Goal: Task Accomplishment & Management: Manage account settings

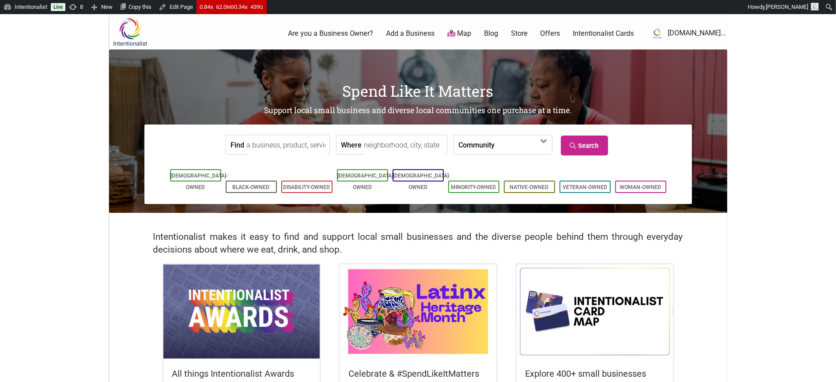
click at [597, 320] on img at bounding box center [595, 312] width 156 height 94
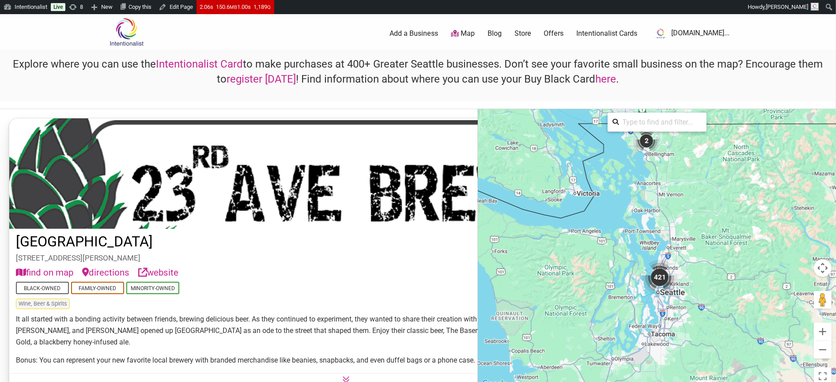
click at [605, 79] on link "here" at bounding box center [606, 79] width 21 height 12
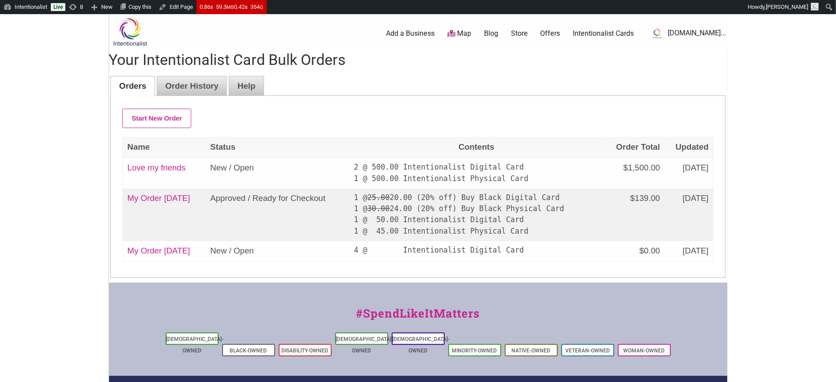
click at [166, 166] on link "Love my friends" at bounding box center [156, 167] width 58 height 9
type input "Love my friends"
type input "[DATE]T13:51"
type textarea "[STREET_ADDRESS]"
select select "Digital"
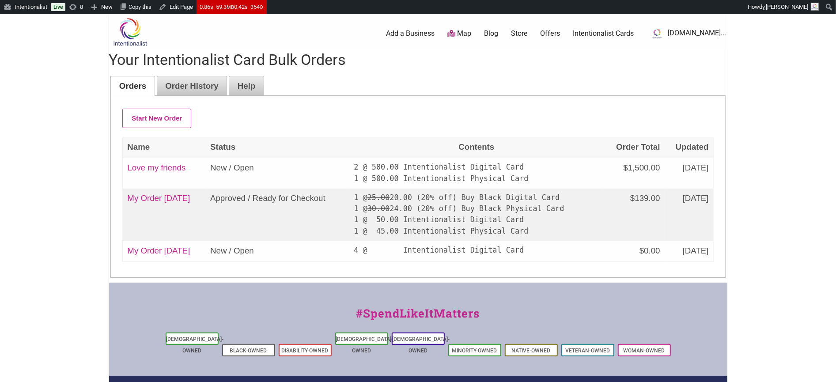
select select "500"
select select "Digital"
select select "500"
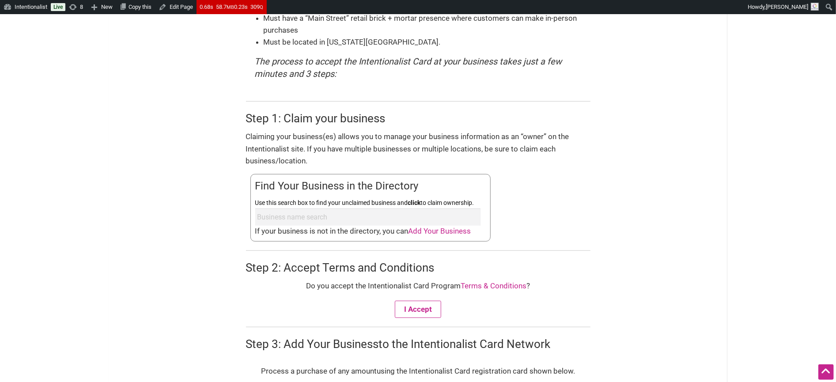
scroll to position [267, 0]
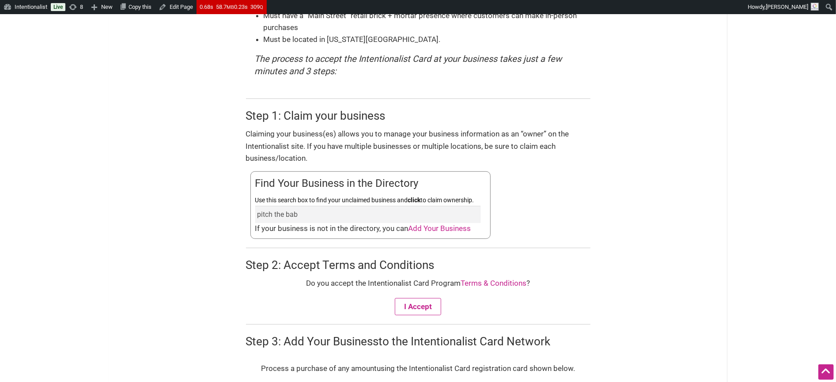
type input "pitch the baby"
drag, startPoint x: 310, startPoint y: 214, endPoint x: 217, endPoint y: 196, distance: 95.3
click at [217, 196] on form "Join the Program! The Intentionalist Card and Buy Black Card are prepaid restri…" at bounding box center [418, 196] width 618 height 695
click at [176, 198] on form "Join the Program! The Intentionalist Card and Buy Black Card are prepaid restri…" at bounding box center [418, 196] width 618 height 695
